Goal: Navigation & Orientation: Find specific page/section

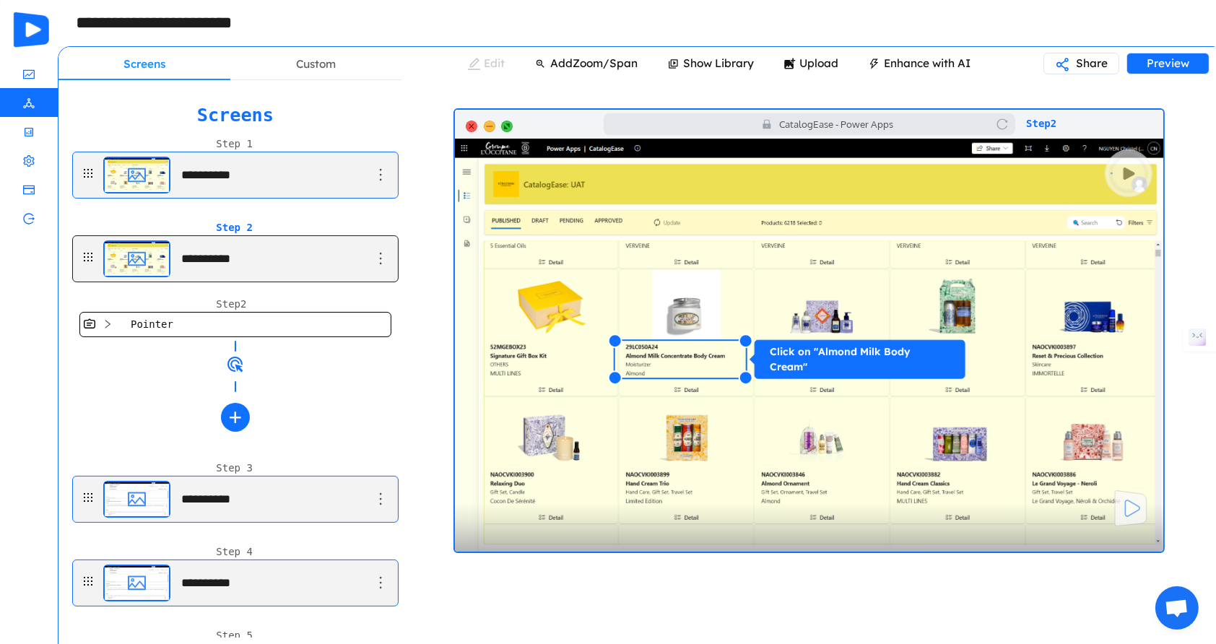
click at [26, 98] on icon "icon: deployment-unit" at bounding box center [29, 103] width 12 height 12
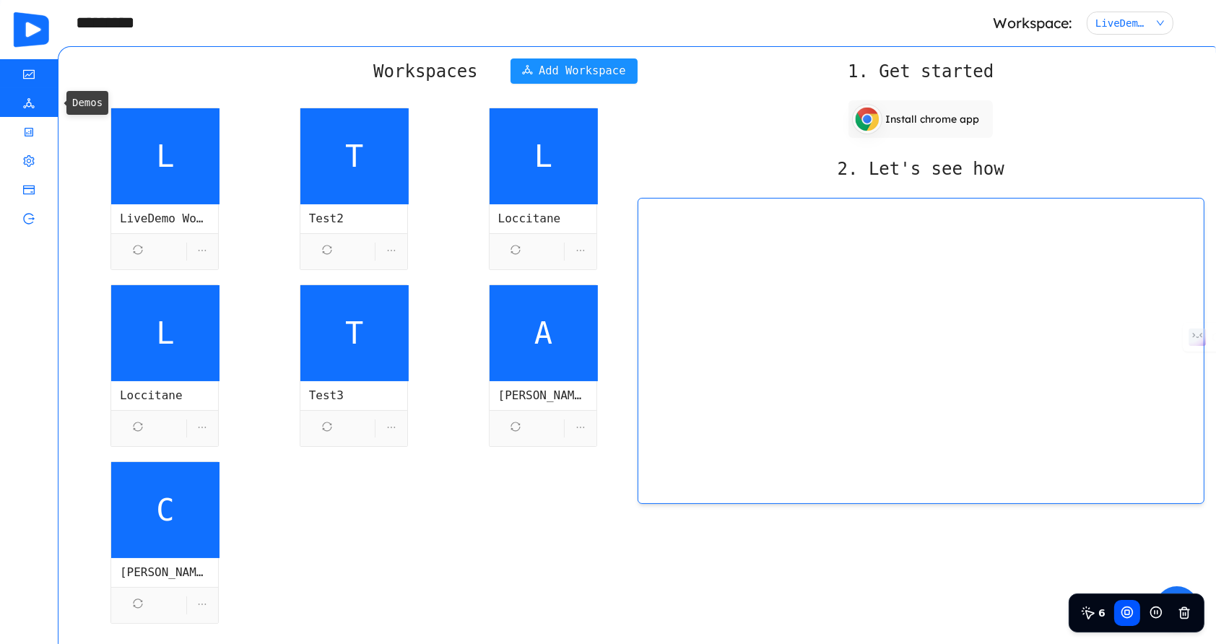
click at [14, 100] on li "Demos" at bounding box center [29, 102] width 58 height 29
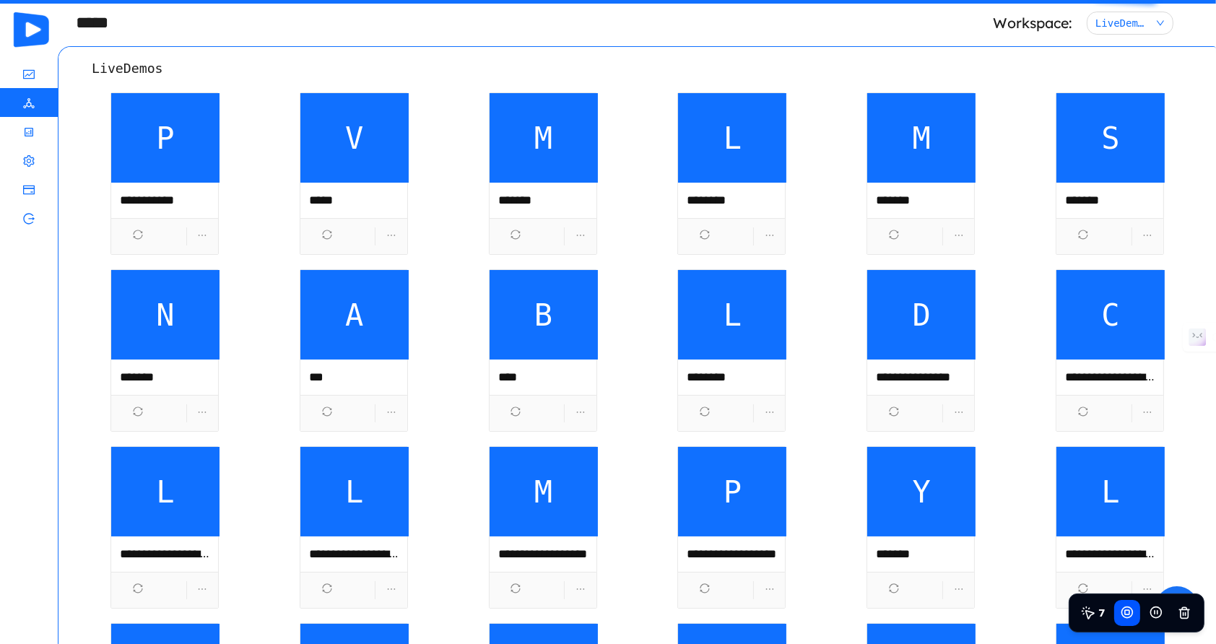
click at [690, 177] on span "L" at bounding box center [732, 138] width 108 height 90
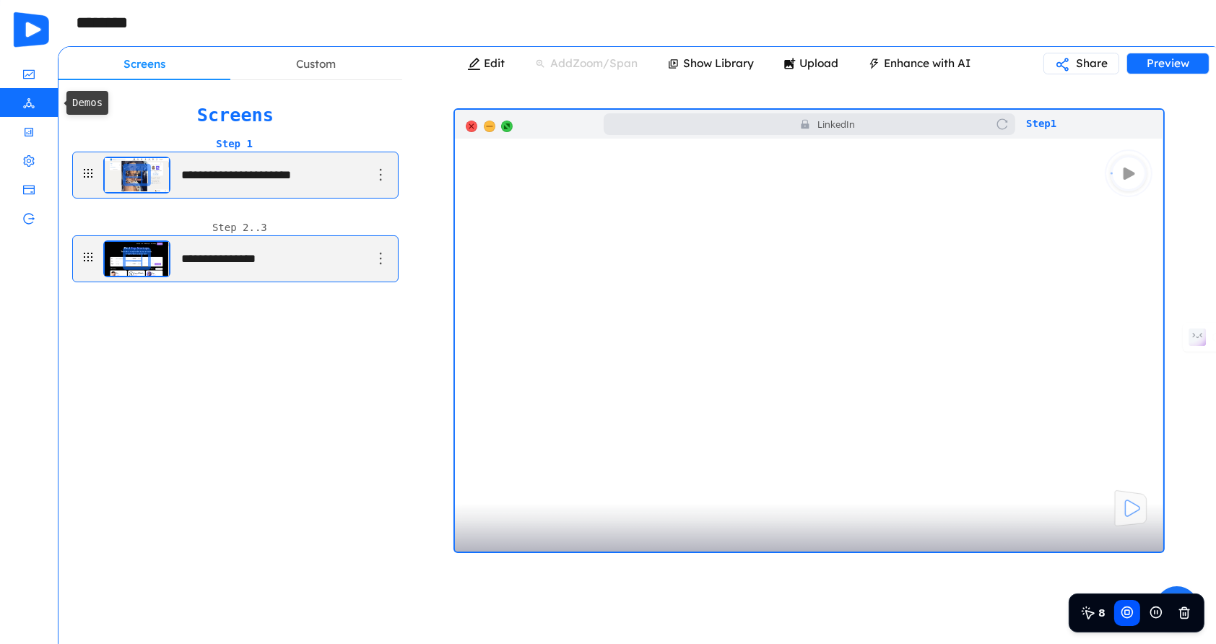
click at [25, 99] on icon "icon: deployment-unit" at bounding box center [29, 103] width 12 height 12
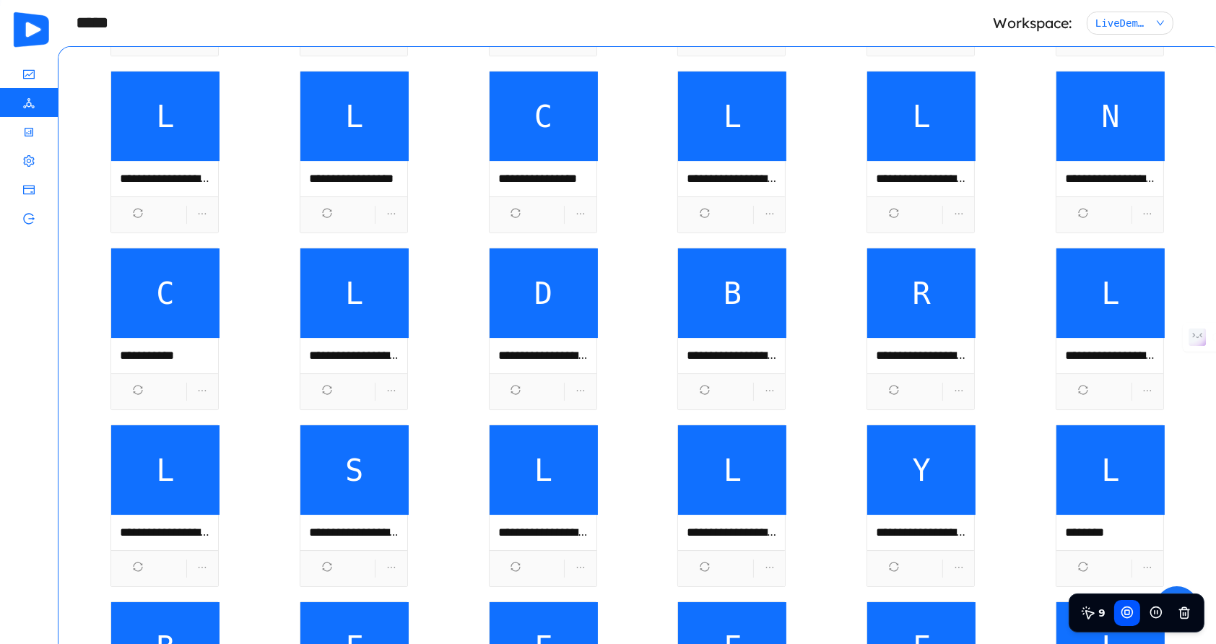
scroll to position [7406, 0]
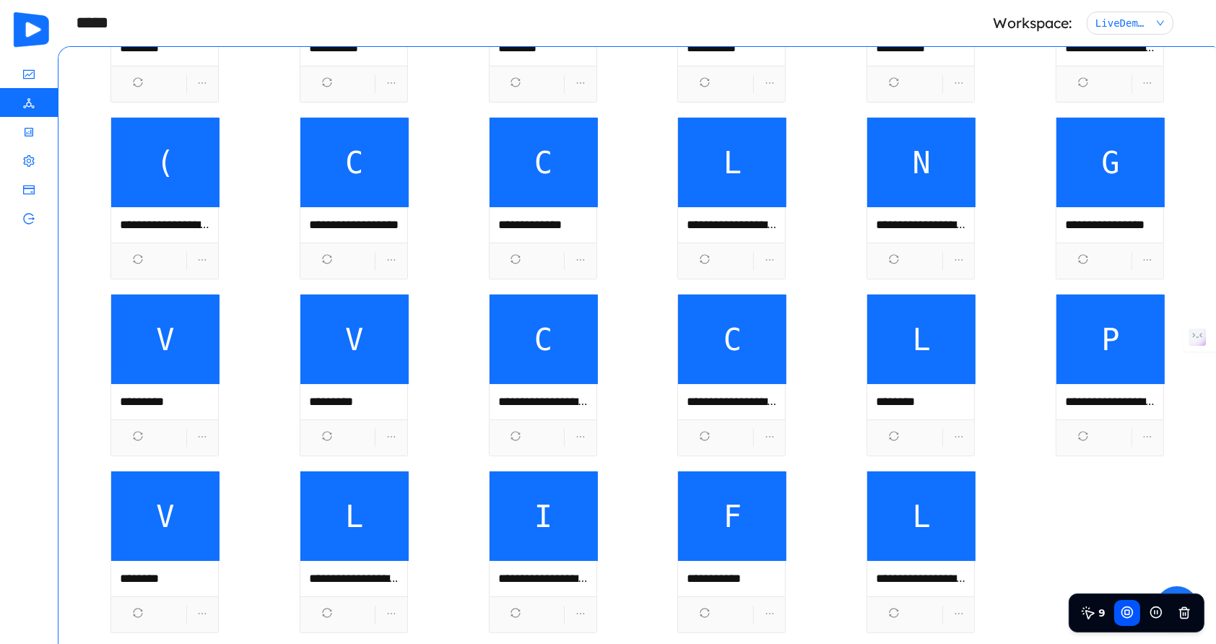
click at [907, 517] on span "L" at bounding box center [921, 517] width 108 height 90
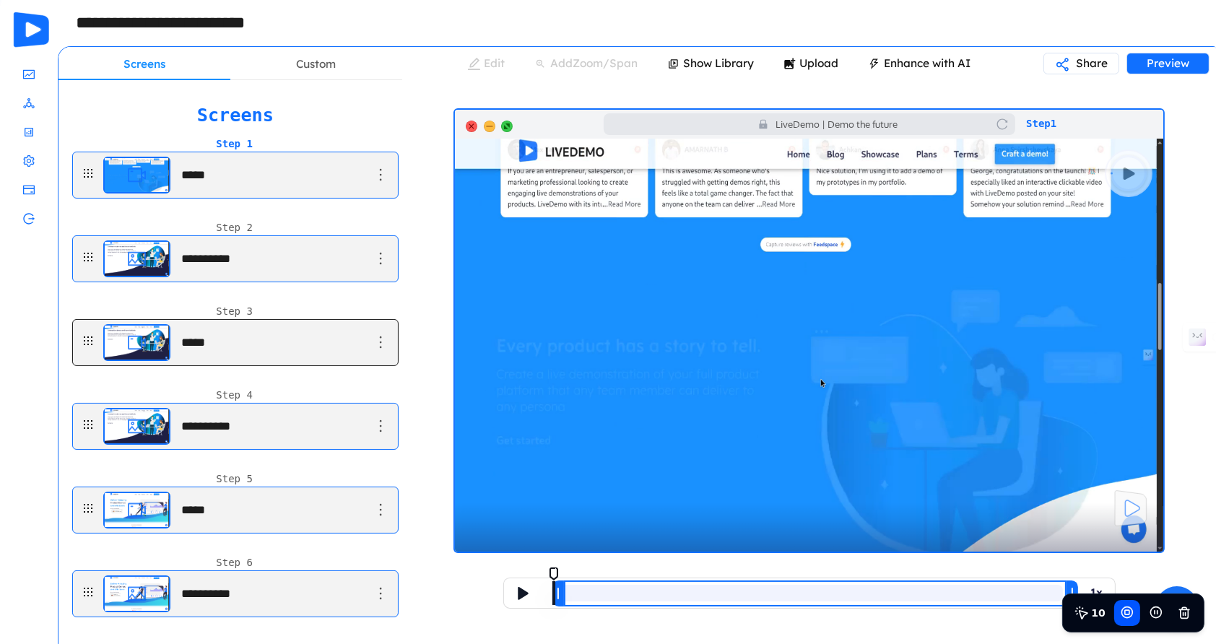
click at [290, 357] on main "*****" at bounding box center [237, 342] width 268 height 45
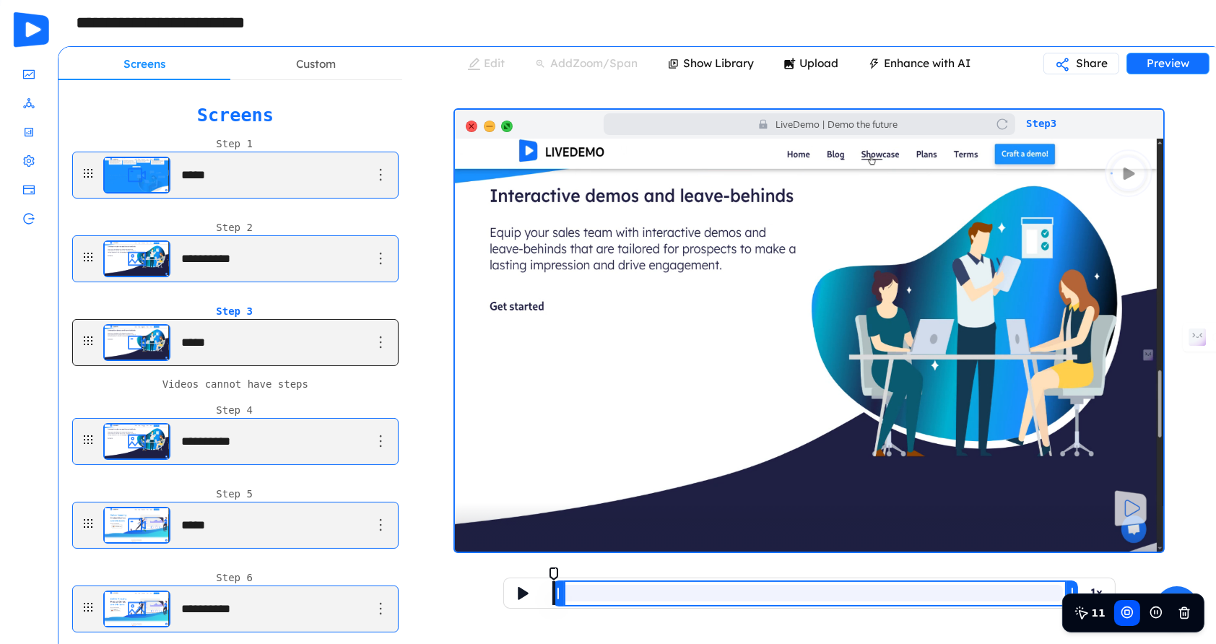
click at [1153, 63] on p "Preview" at bounding box center [1168, 63] width 43 height 36
click at [1129, 612] on icon at bounding box center [1127, 612] width 4 height 4
